Goal: Transaction & Acquisition: Download file/media

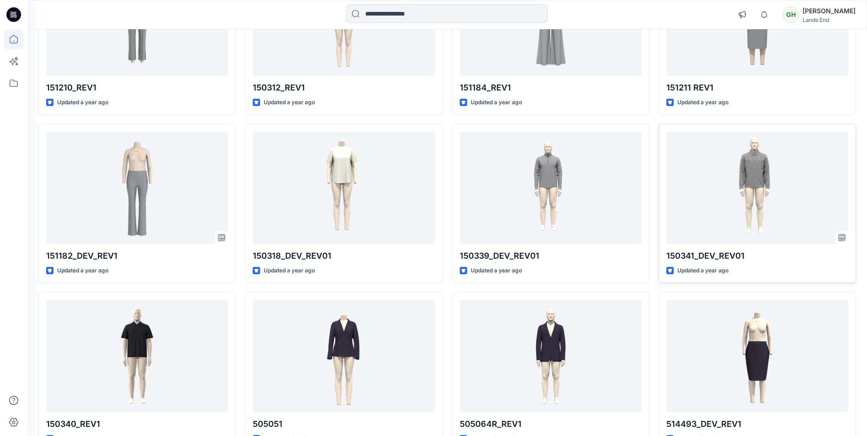
scroll to position [3531, 0]
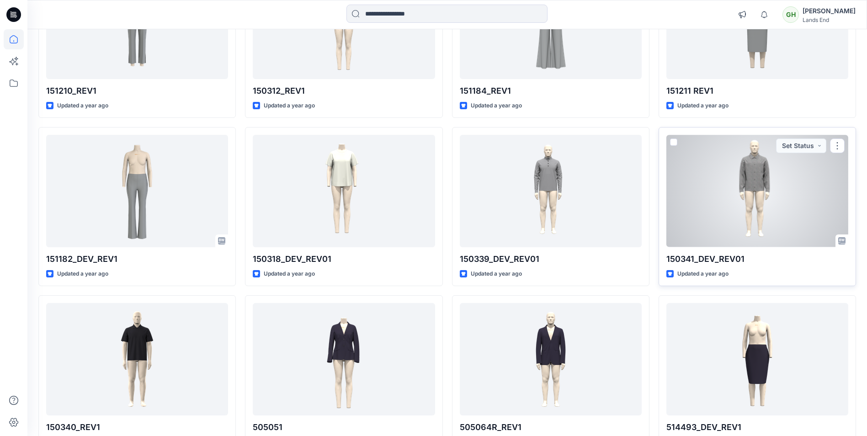
click at [806, 225] on div at bounding box center [757, 191] width 182 height 112
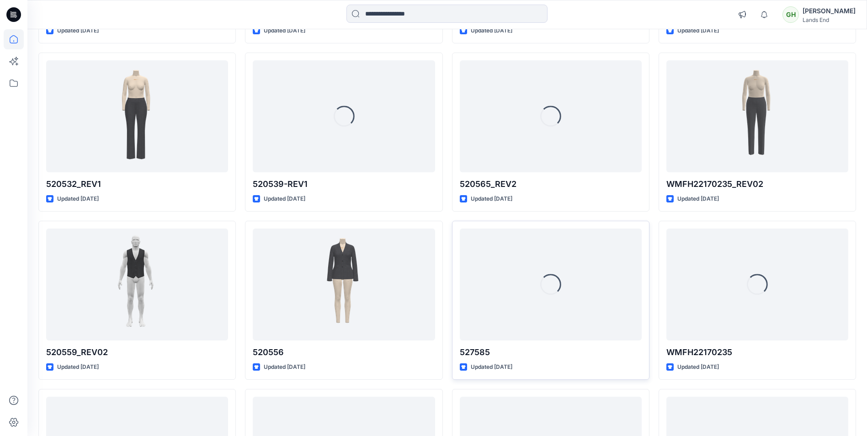
scroll to position [8666, 0]
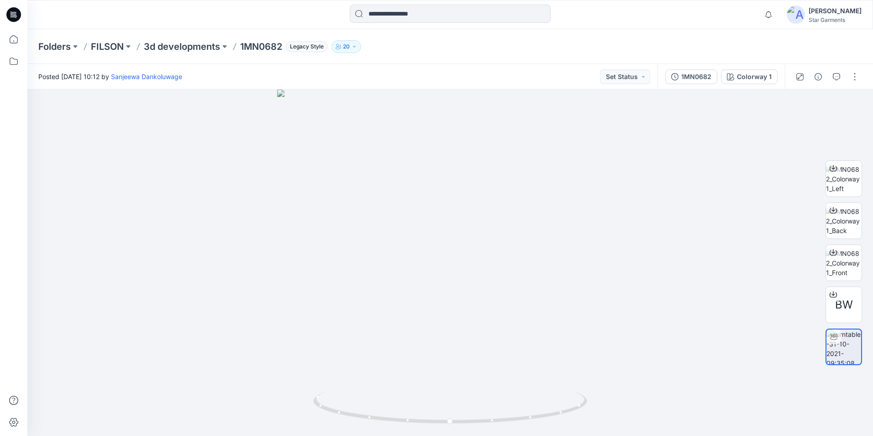
click at [256, 46] on p "1MN0682" at bounding box center [261, 46] width 42 height 13
click at [249, 48] on p "1MN0682" at bounding box center [261, 46] width 42 height 13
click at [174, 48] on p "3d developments" at bounding box center [182, 46] width 76 height 13
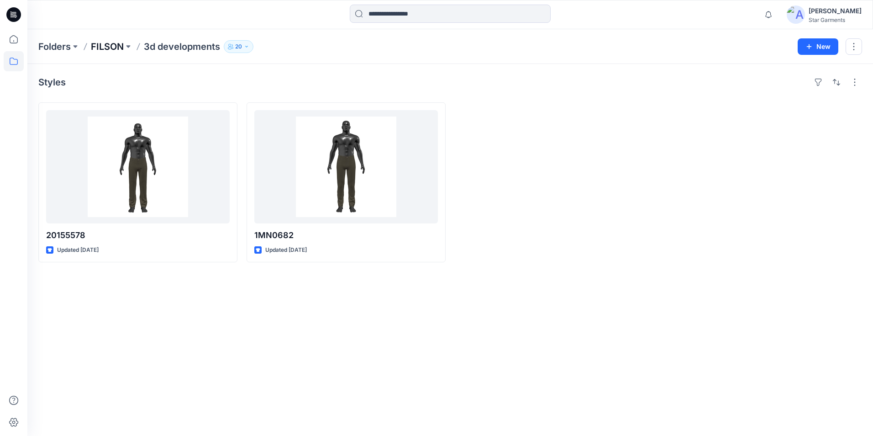
click at [104, 46] on p "FILSON" at bounding box center [107, 46] width 33 height 13
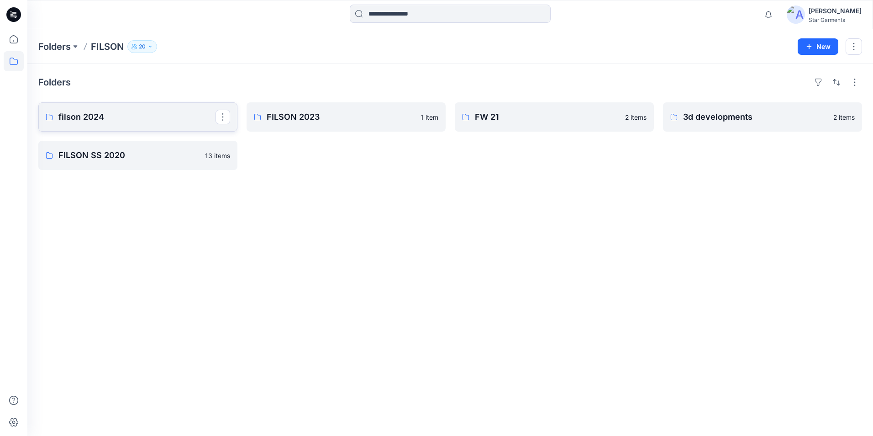
click at [98, 116] on p "filson 2024" at bounding box center [136, 117] width 157 height 13
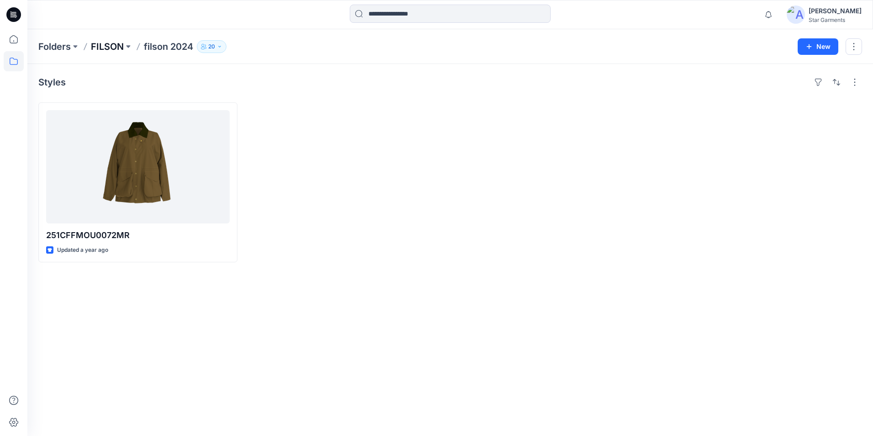
click at [111, 47] on p "FILSON" at bounding box center [107, 46] width 33 height 13
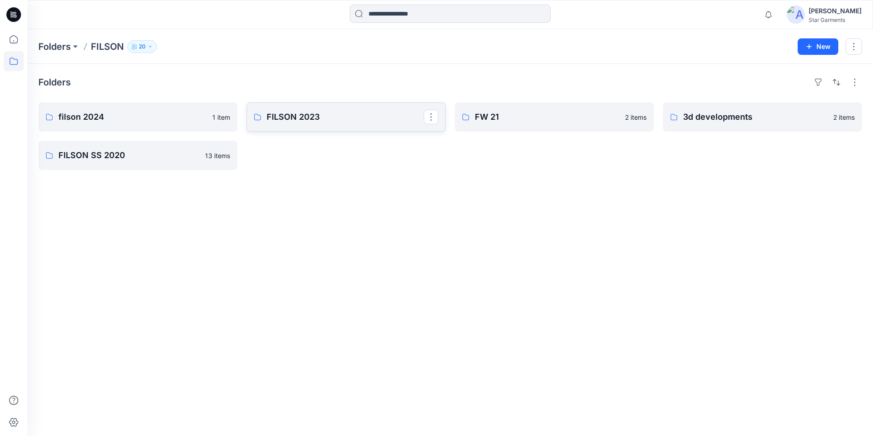
click at [317, 123] on link "FILSON 2023" at bounding box center [346, 116] width 199 height 29
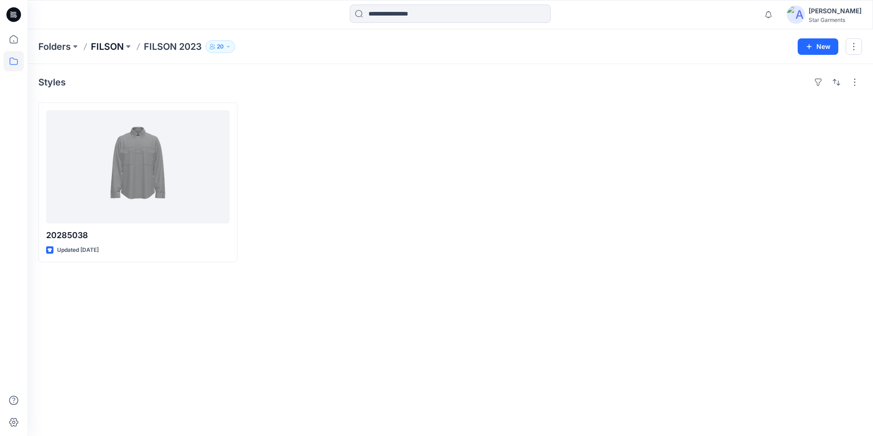
click at [116, 52] on p "FILSON" at bounding box center [107, 46] width 33 height 13
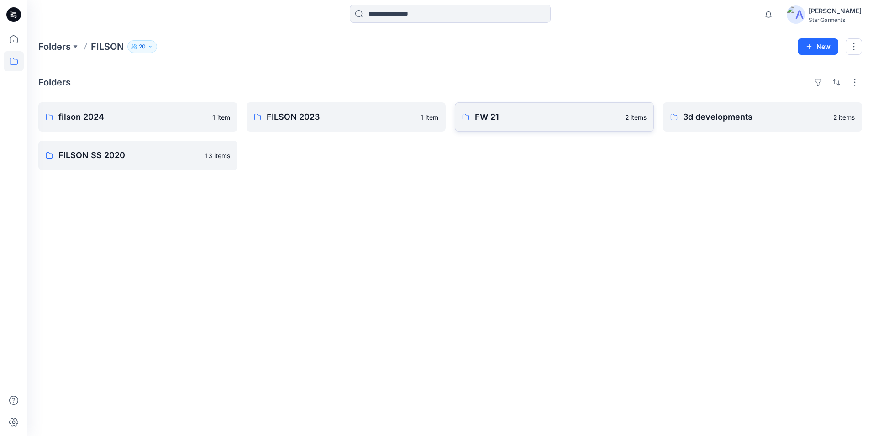
click at [519, 117] on p "FW 21" at bounding box center [547, 117] width 145 height 13
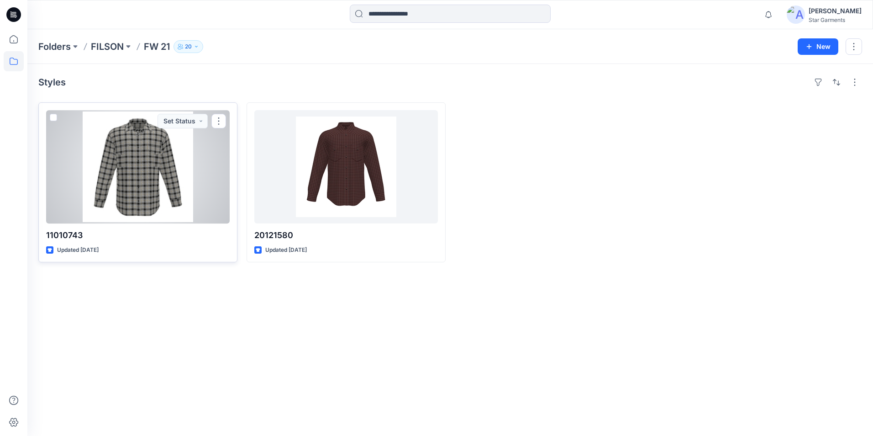
click at [174, 166] on div at bounding box center [138, 166] width 184 height 113
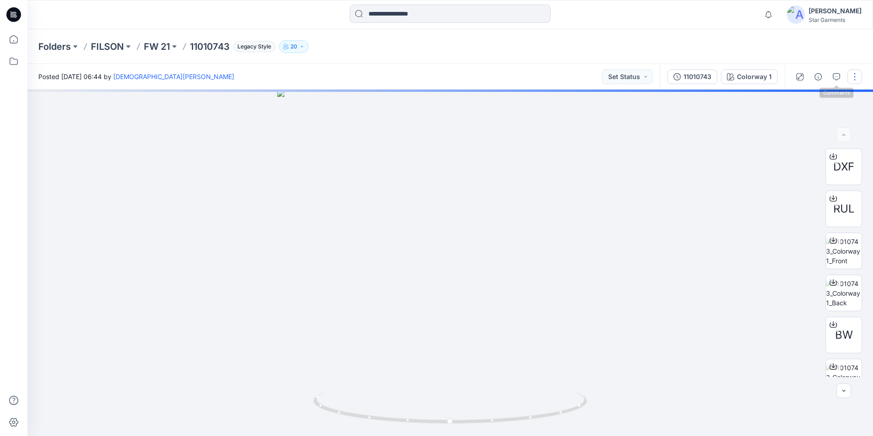
click at [853, 76] on button "button" at bounding box center [855, 76] width 15 height 15
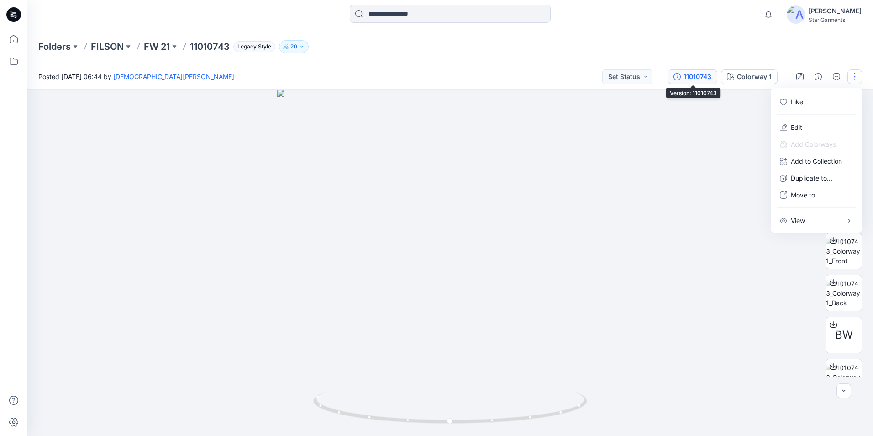
click at [697, 79] on div "11010743" at bounding box center [698, 77] width 28 height 10
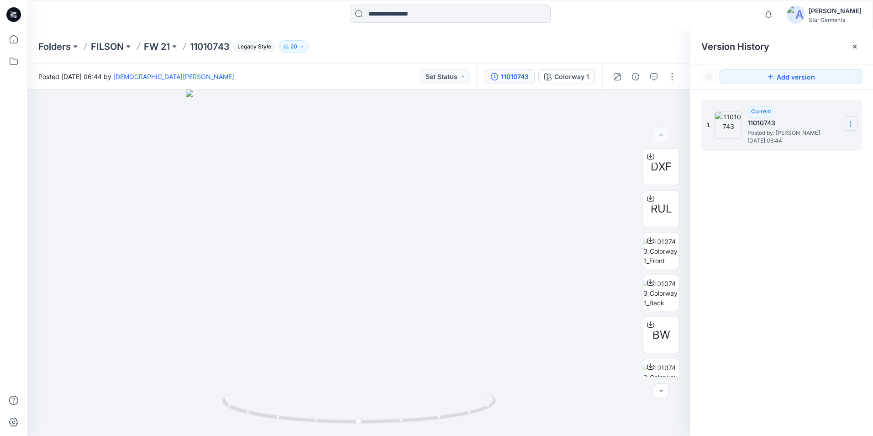
click at [852, 130] on section at bounding box center [850, 123] width 15 height 15
click at [663, 326] on div "BW" at bounding box center [661, 335] width 37 height 37
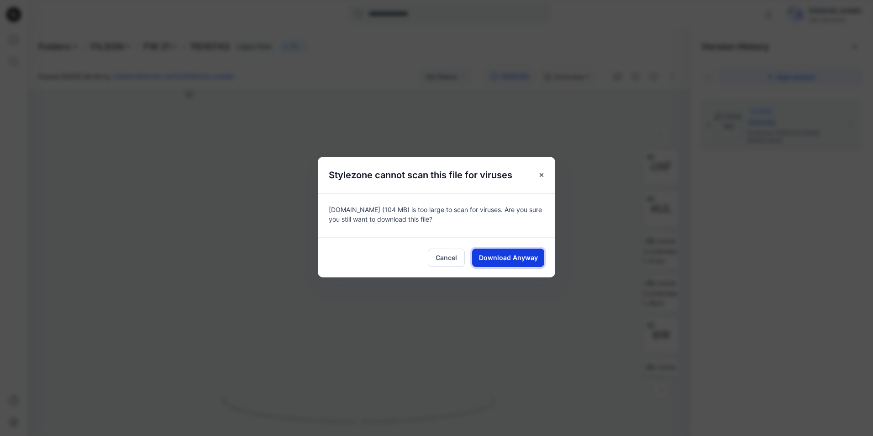
click at [499, 260] on span "Download Anyway" at bounding box center [508, 258] width 59 height 10
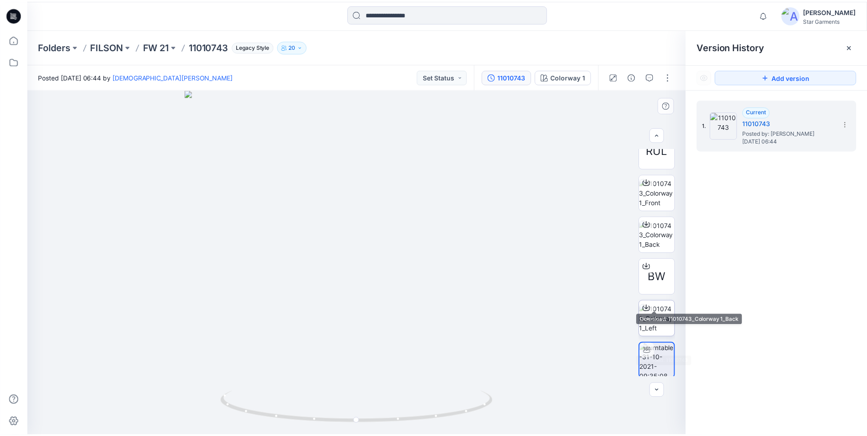
scroll to position [60, 0]
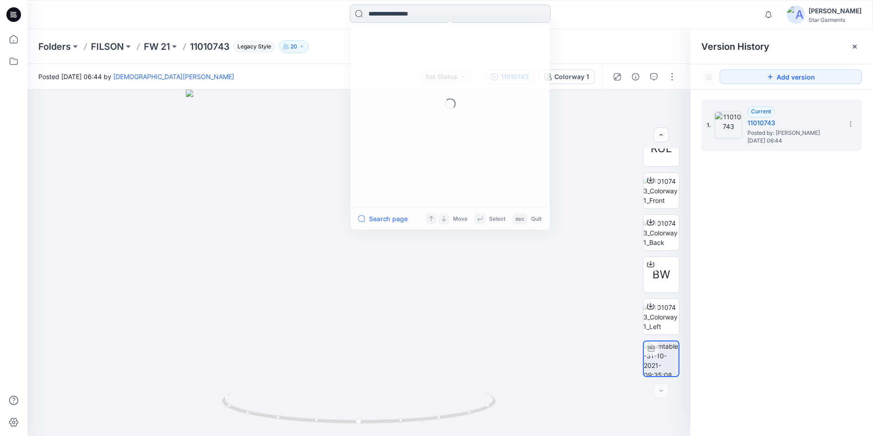
click at [477, 14] on input at bounding box center [450, 14] width 201 height 18
type input "*****"
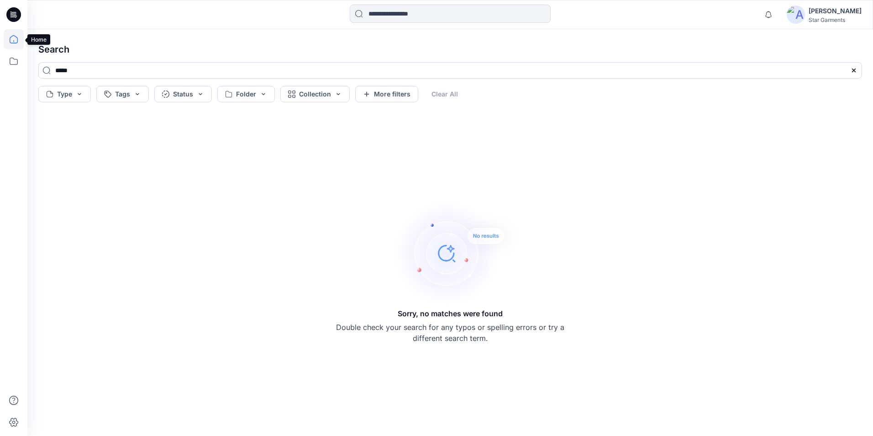
click at [13, 39] on icon at bounding box center [14, 39] width 20 height 20
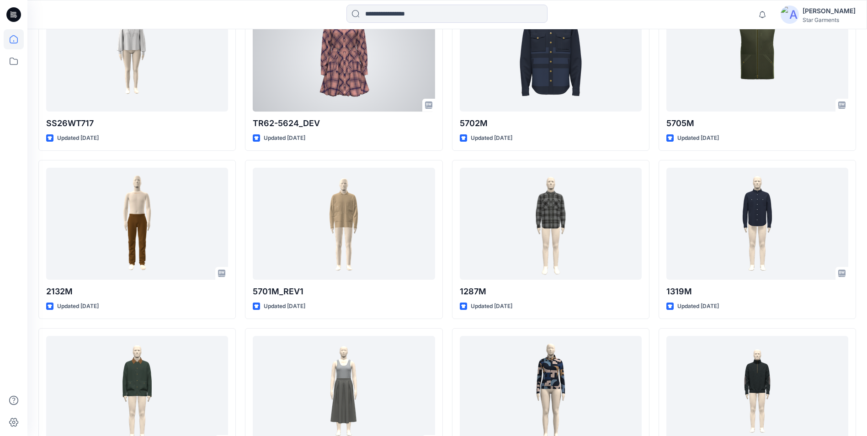
scroll to position [830, 0]
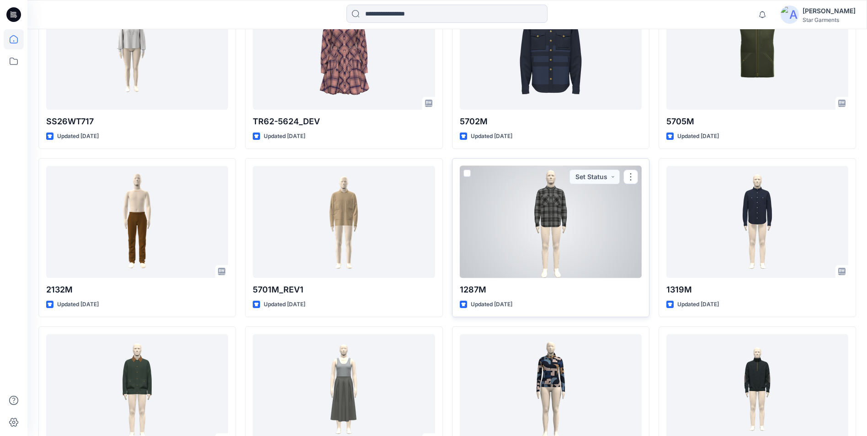
click at [534, 209] on div at bounding box center [551, 222] width 182 height 112
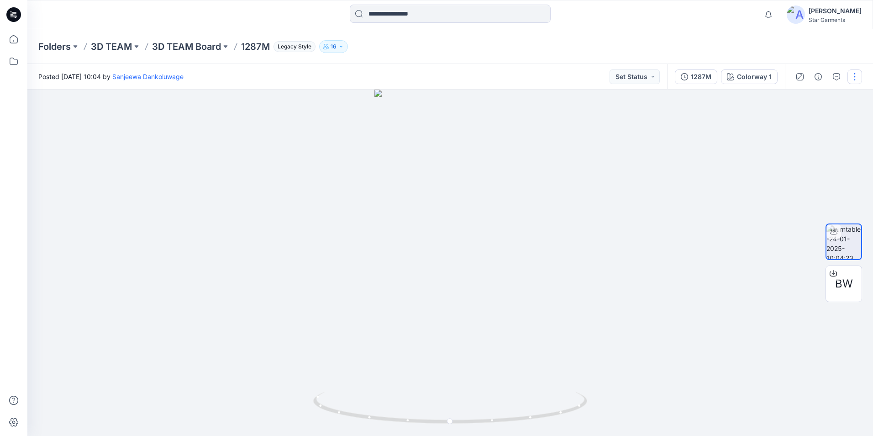
click at [851, 81] on button "button" at bounding box center [855, 76] width 15 height 15
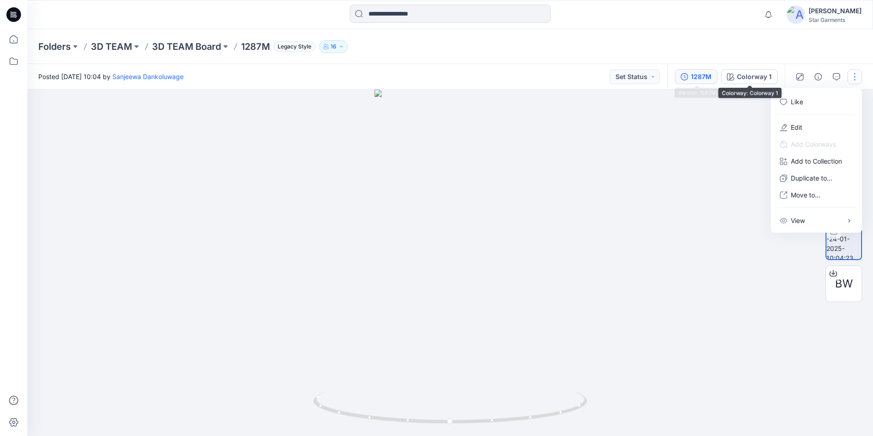
click at [712, 75] on div "1287M" at bounding box center [701, 77] width 21 height 10
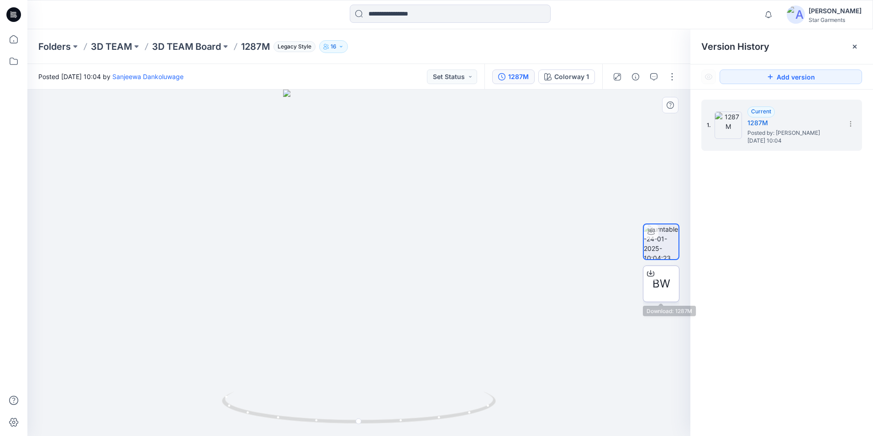
click at [658, 289] on span "BW" at bounding box center [662, 283] width 18 height 16
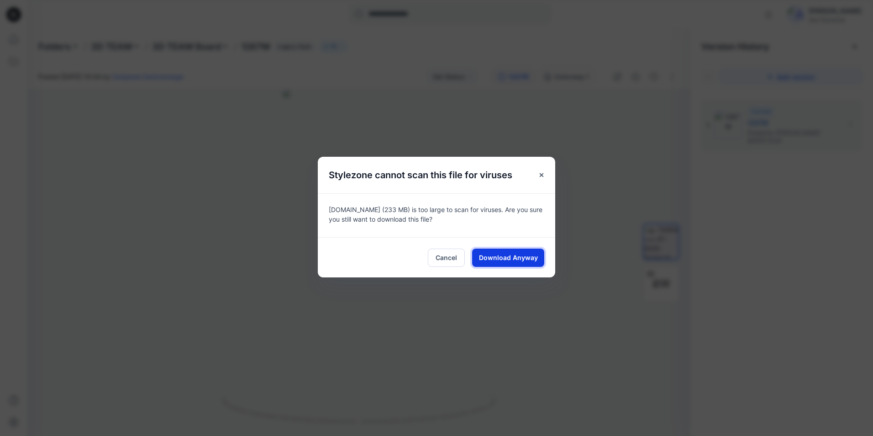
click at [494, 255] on span "Download Anyway" at bounding box center [508, 258] width 59 height 10
